Goal: Information Seeking & Learning: Learn about a topic

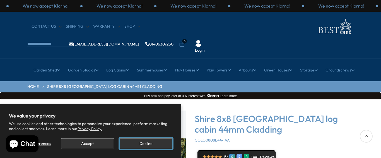
click at [141, 143] on button "Decline" at bounding box center [146, 143] width 53 height 11
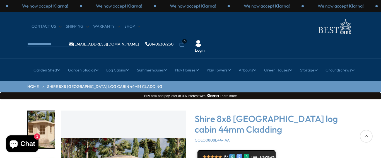
drag, startPoint x: 381, startPoint y: 89, endPoint x: 376, endPoint y: 62, distance: 27.5
click at [374, 20] on div "CONTACT US Shipping Warranty Shop [EMAIL_ADDRESS][DOMAIN_NAME] 01406307230 0 Lo…" at bounding box center [190, 35] width 381 height 47
click at [367, 136] on div at bounding box center [366, 136] width 13 height 13
click at [366, 136] on div at bounding box center [366, 136] width 13 height 13
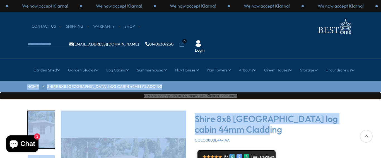
drag, startPoint x: 370, startPoint y: 109, endPoint x: 367, endPoint y: 58, distance: 50.6
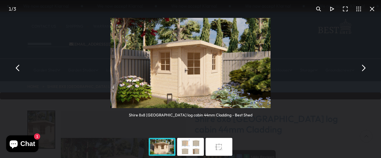
click at [364, 69] on button "You can close this modal content with the ESC key" at bounding box center [363, 67] width 13 height 13
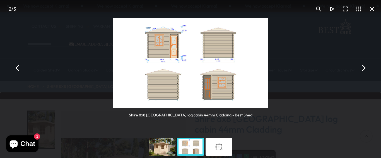
click at [364, 69] on button "You can close this modal content with the ESC key" at bounding box center [363, 67] width 13 height 13
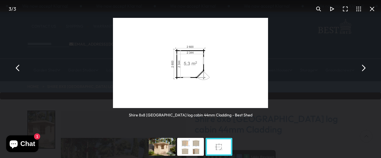
click at [364, 69] on button "You can close this modal content with the ESC key" at bounding box center [363, 67] width 13 height 13
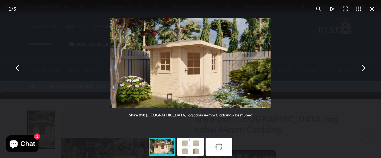
click at [364, 69] on button "You can close this modal content with the ESC key" at bounding box center [363, 67] width 13 height 13
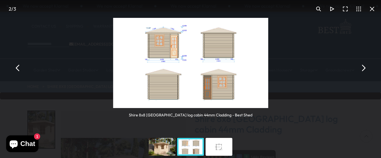
click at [364, 69] on button "You can close this modal content with the ESC key" at bounding box center [363, 67] width 13 height 13
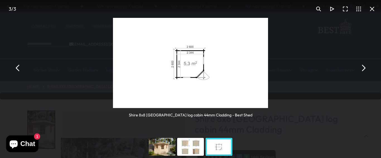
click at [364, 69] on button "You can close this modal content with the ESC key" at bounding box center [363, 67] width 13 height 13
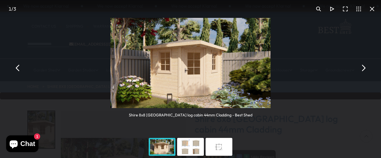
click at [364, 69] on button "You can close this modal content with the ESC key" at bounding box center [363, 67] width 13 height 13
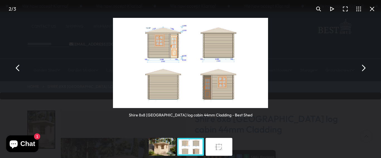
click at [364, 69] on button "You can close this modal content with the ESC key" at bounding box center [363, 67] width 13 height 13
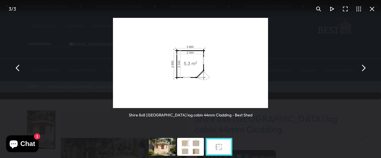
click at [158, 145] on div "You can close this modal content with the ESC key" at bounding box center [162, 147] width 28 height 22
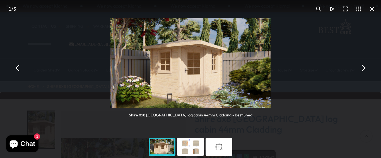
click at [357, 116] on div "Shire 8x8 [GEOGRAPHIC_DATA] log cabin 44mm Cladding - Best Shed" at bounding box center [190, 68] width 381 height 136
